Goal: Information Seeking & Learning: Stay updated

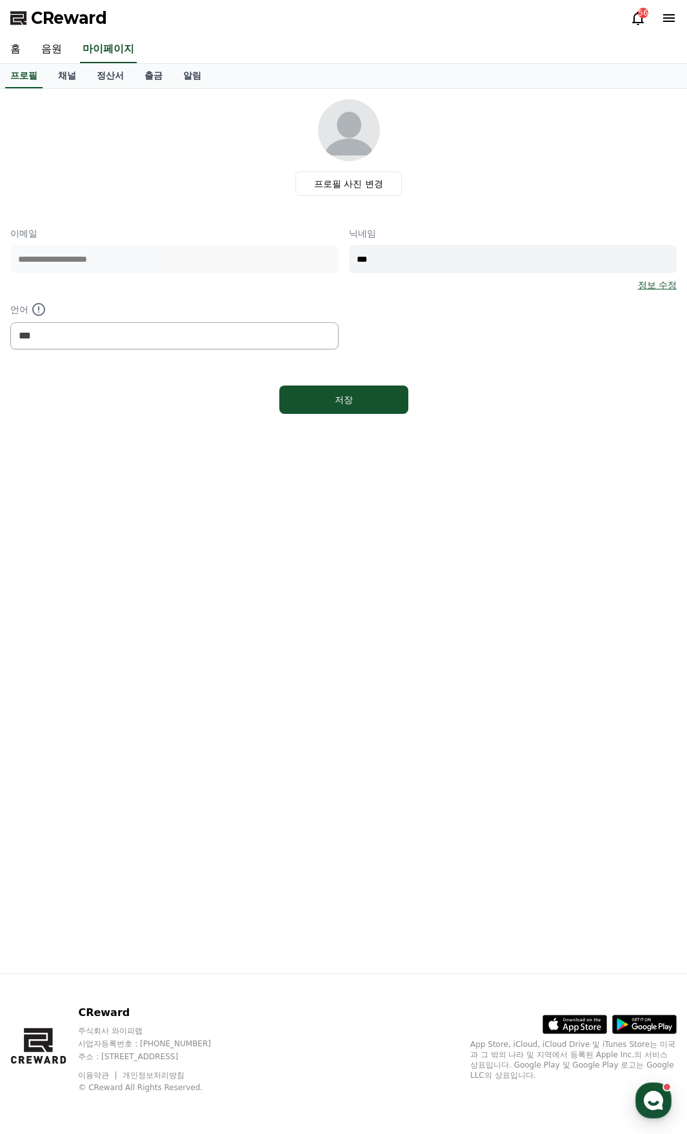
select select "**********"
click at [193, 72] on link "알림" at bounding box center [192, 76] width 39 height 25
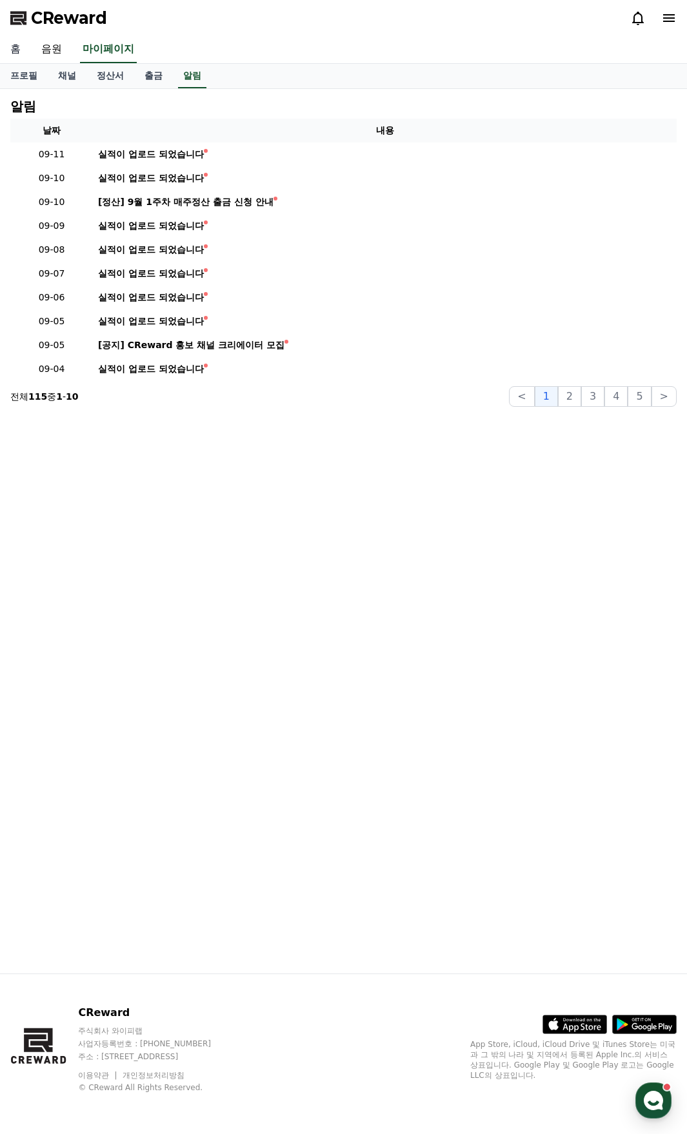
click at [14, 47] on link "홈" at bounding box center [15, 49] width 31 height 27
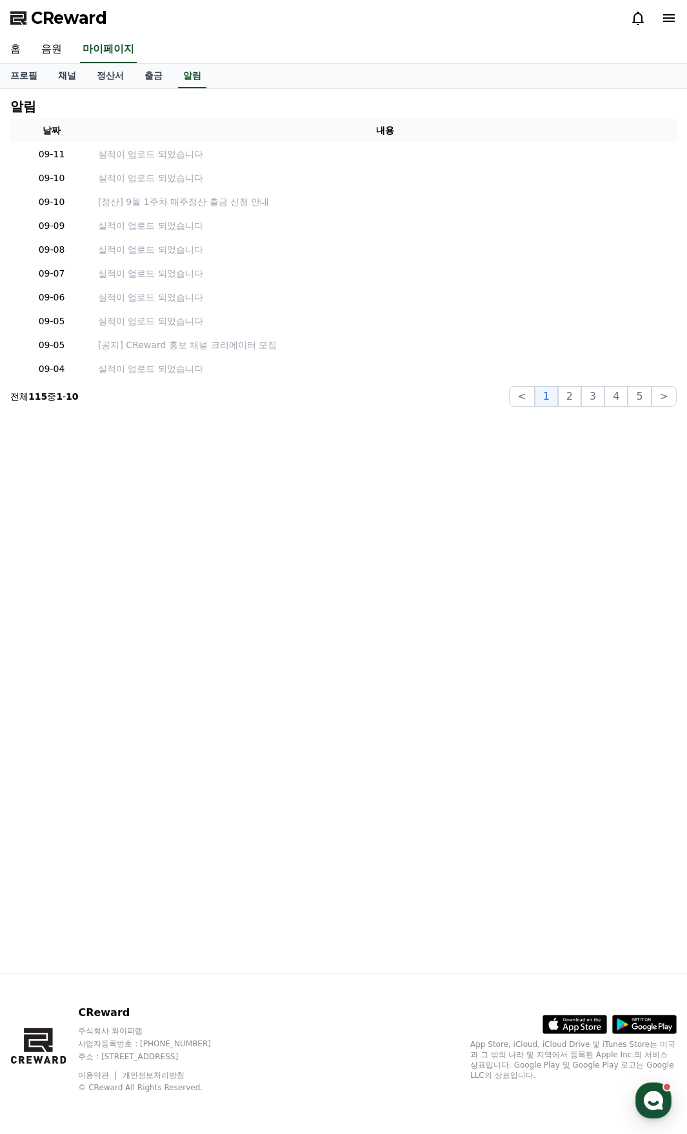
click at [45, 49] on link "음원" at bounding box center [51, 49] width 41 height 27
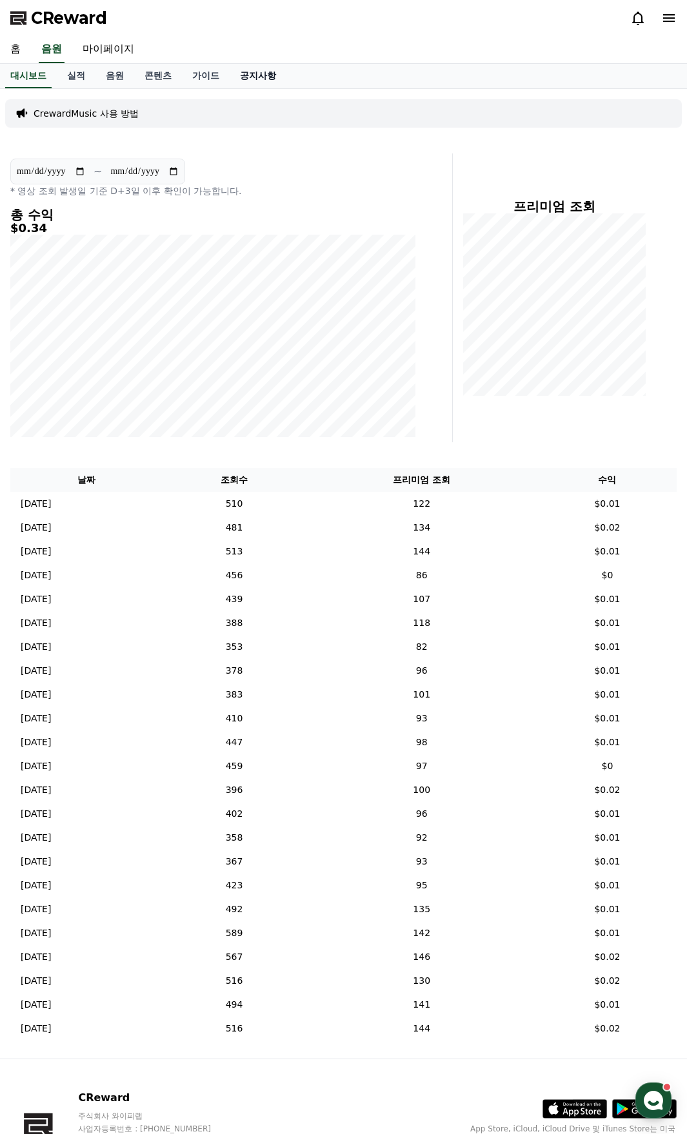
click at [252, 77] on link "공지사항" at bounding box center [258, 76] width 57 height 25
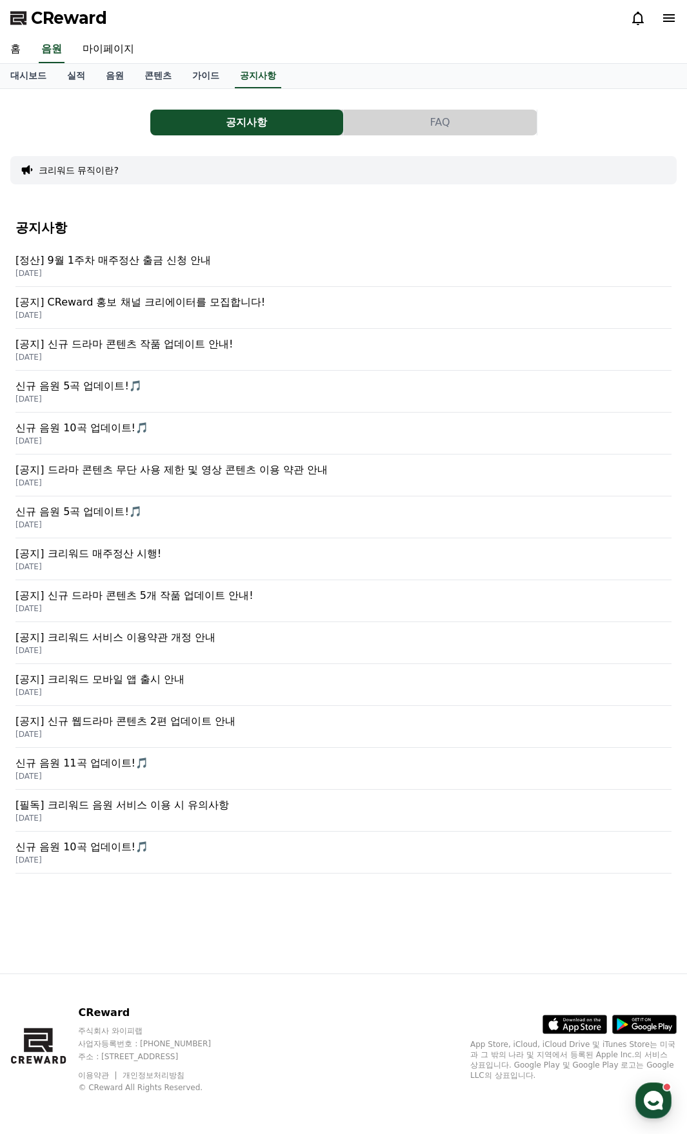
click at [248, 317] on p "[DATE]" at bounding box center [343, 315] width 656 height 10
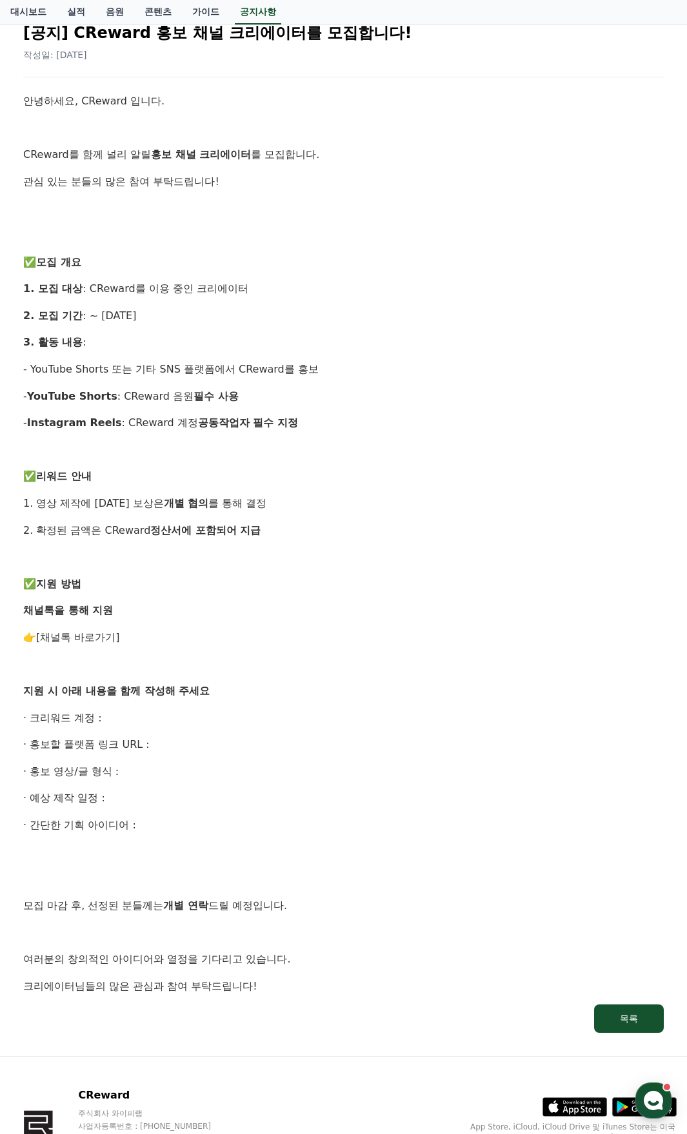
scroll to position [46, 0]
